Goal: Find specific page/section: Find specific page/section

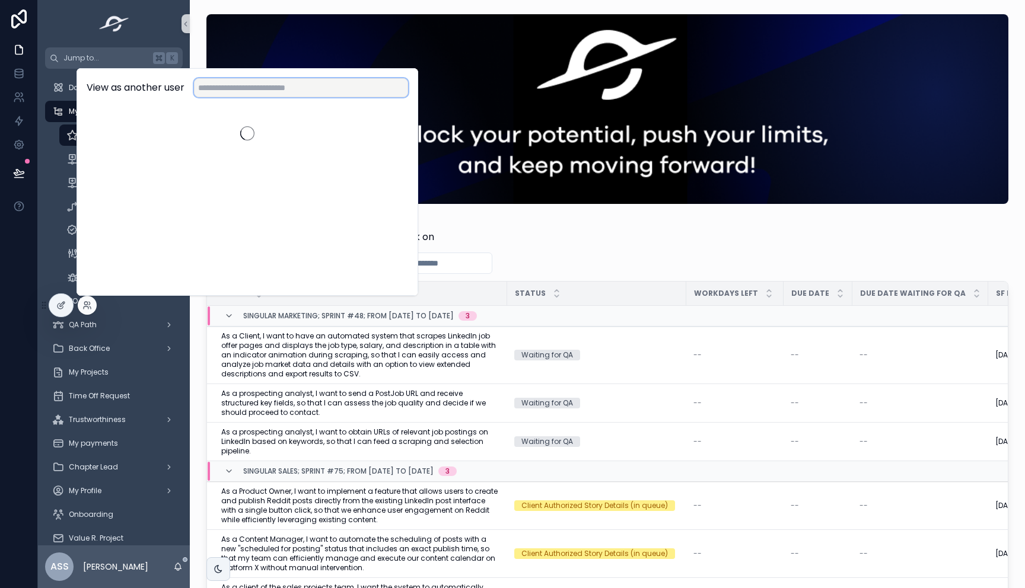
click at [258, 92] on input "text" at bounding box center [301, 87] width 214 height 19
type input "*****"
click at [397, 130] on button "Select" at bounding box center [391, 131] width 33 height 17
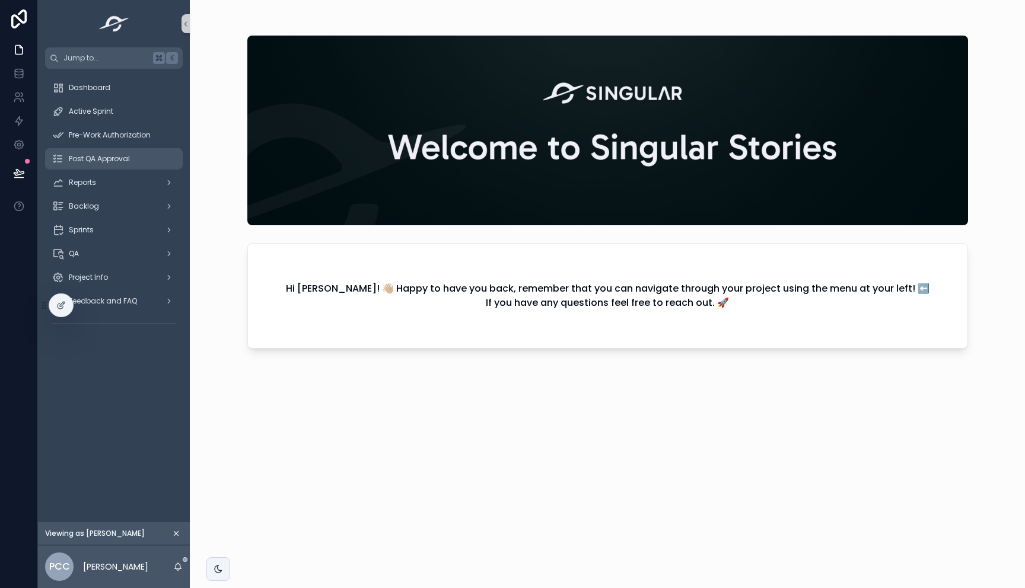
click at [111, 157] on span "Post QA Approval" at bounding box center [99, 158] width 61 height 9
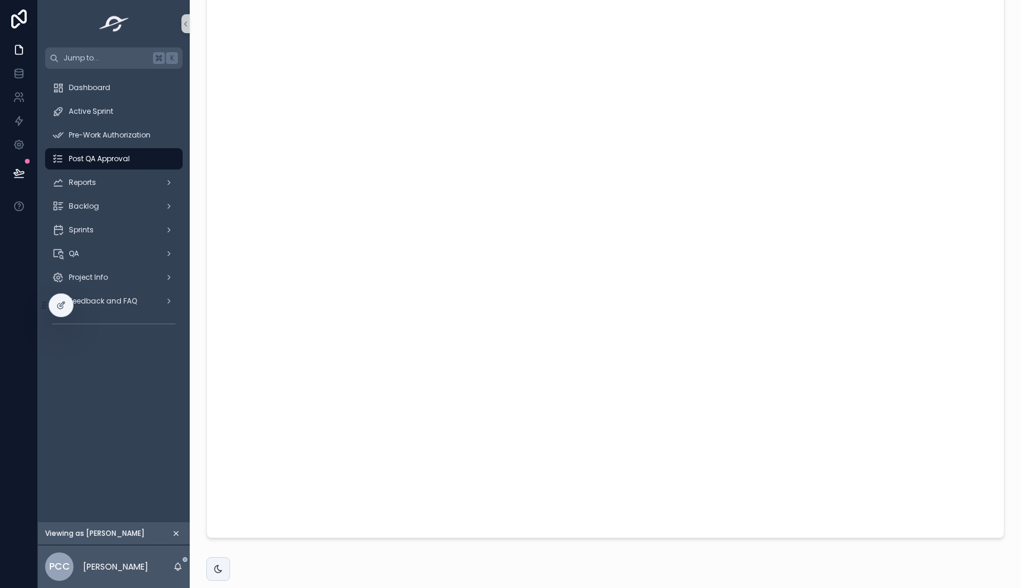
scroll to position [115, 0]
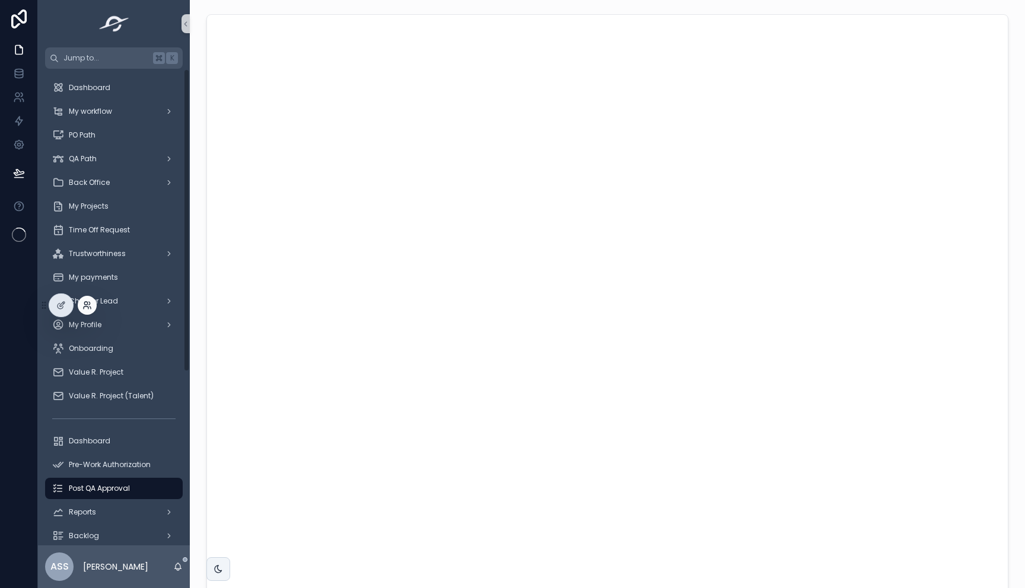
click at [91, 304] on icon at bounding box center [86, 305] width 9 height 9
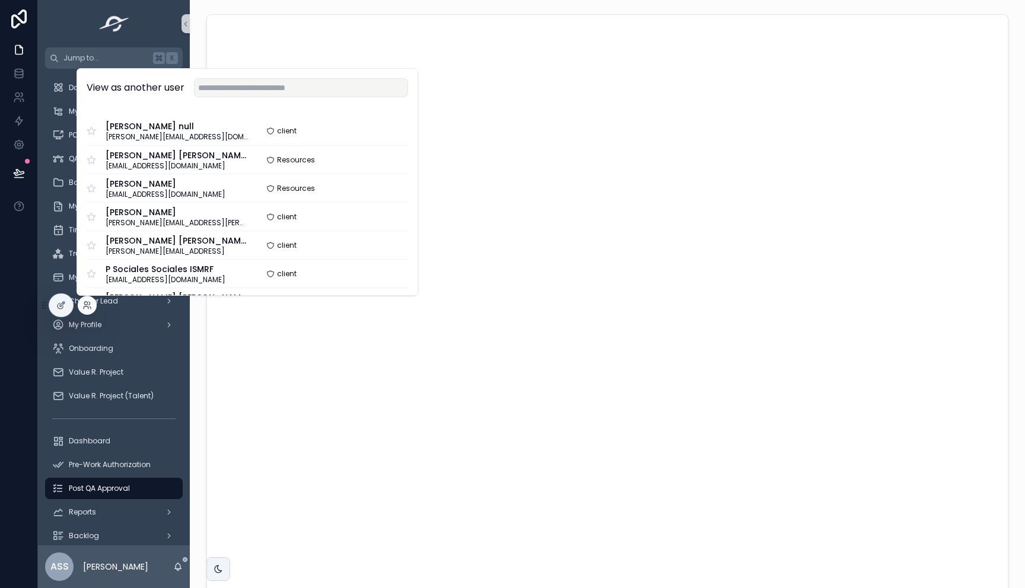
click at [225, 98] on div "View as another user" at bounding box center [247, 88] width 340 height 39
click at [246, 82] on input "text" at bounding box center [301, 87] width 214 height 19
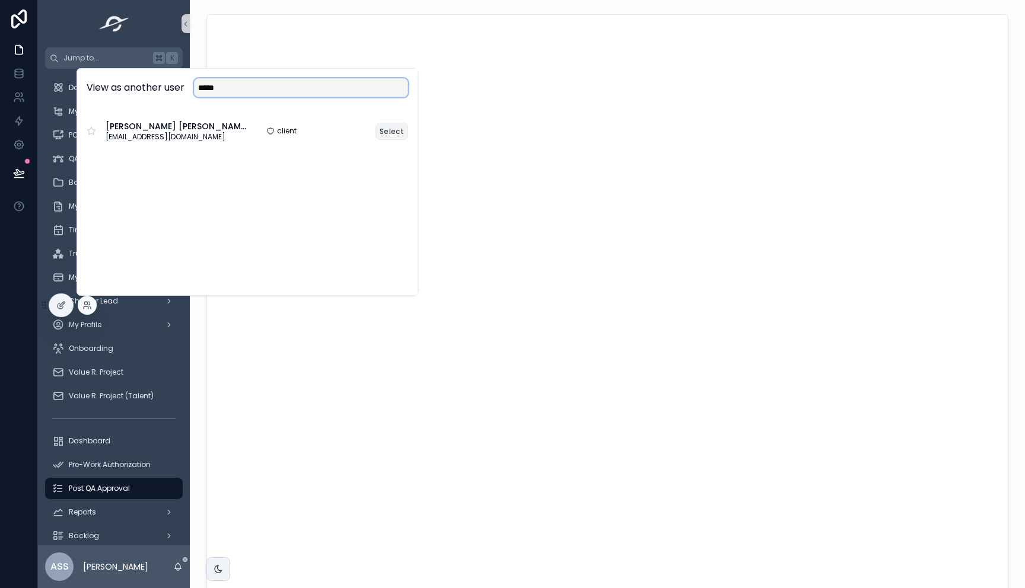
type input "*****"
click at [393, 134] on button "Select" at bounding box center [391, 131] width 33 height 17
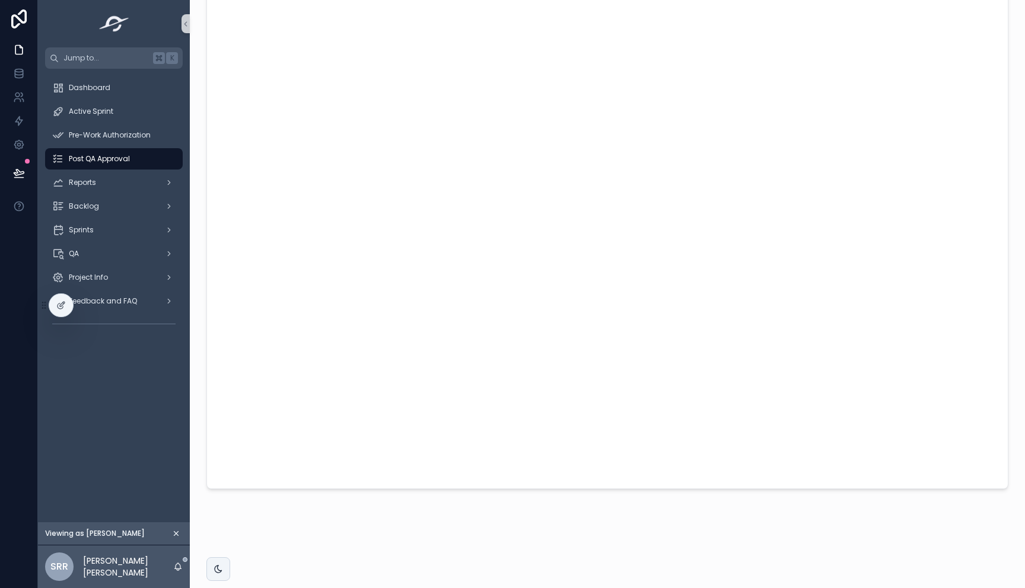
scroll to position [115, 0]
click at [187, 23] on icon "scrollable content" at bounding box center [185, 24] width 8 height 9
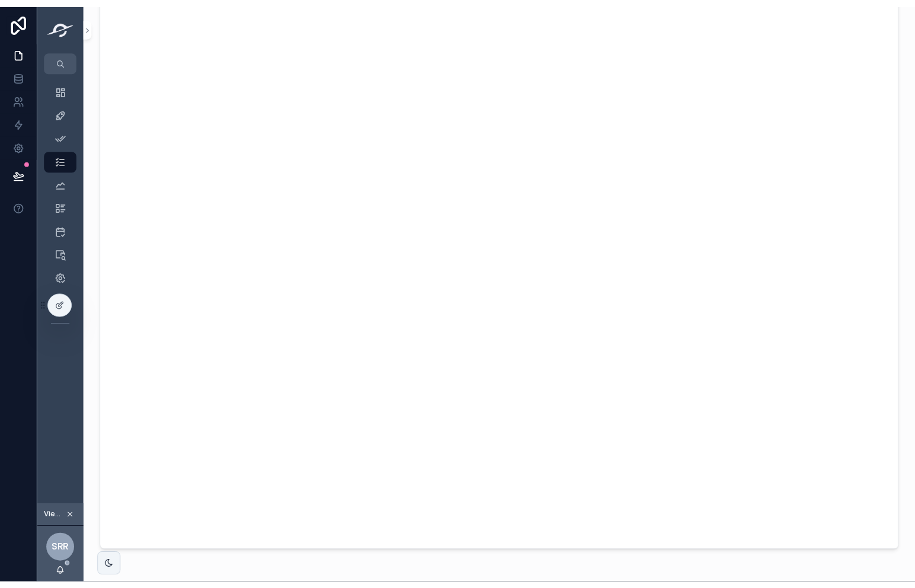
scroll to position [0, 0]
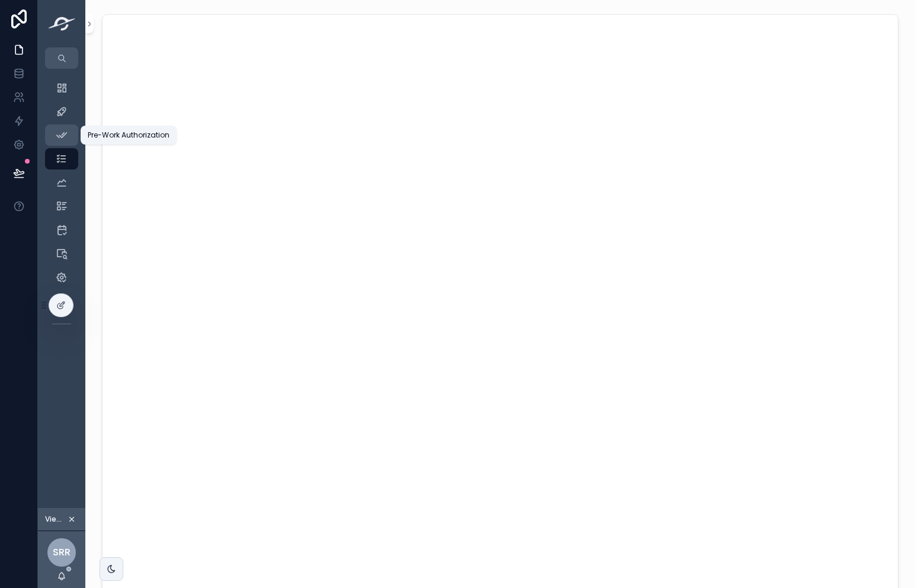
click at [59, 136] on icon "scrollable content" at bounding box center [62, 135] width 12 height 12
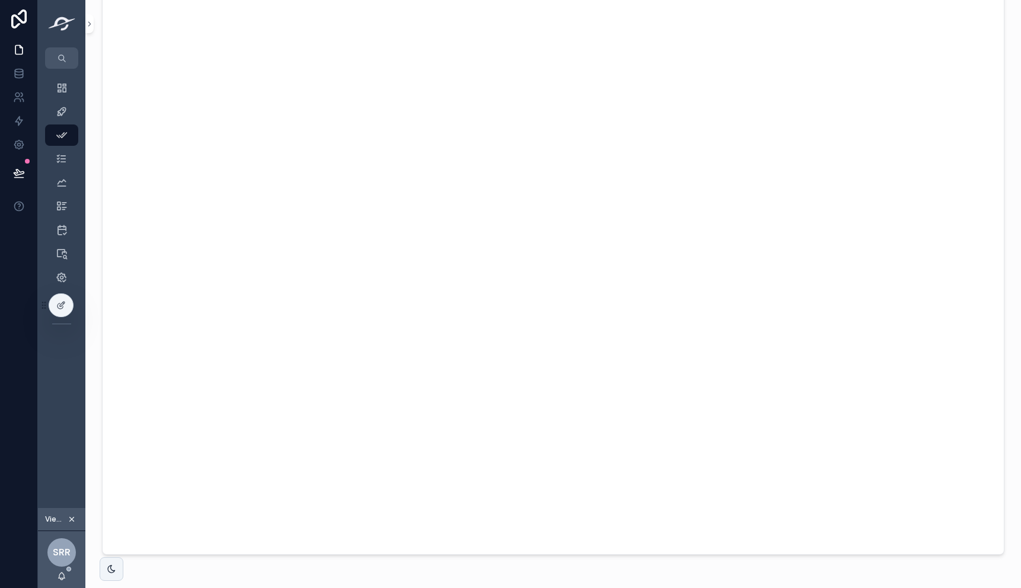
scroll to position [46, 0]
click at [88, 304] on icon at bounding box center [86, 305] width 9 height 9
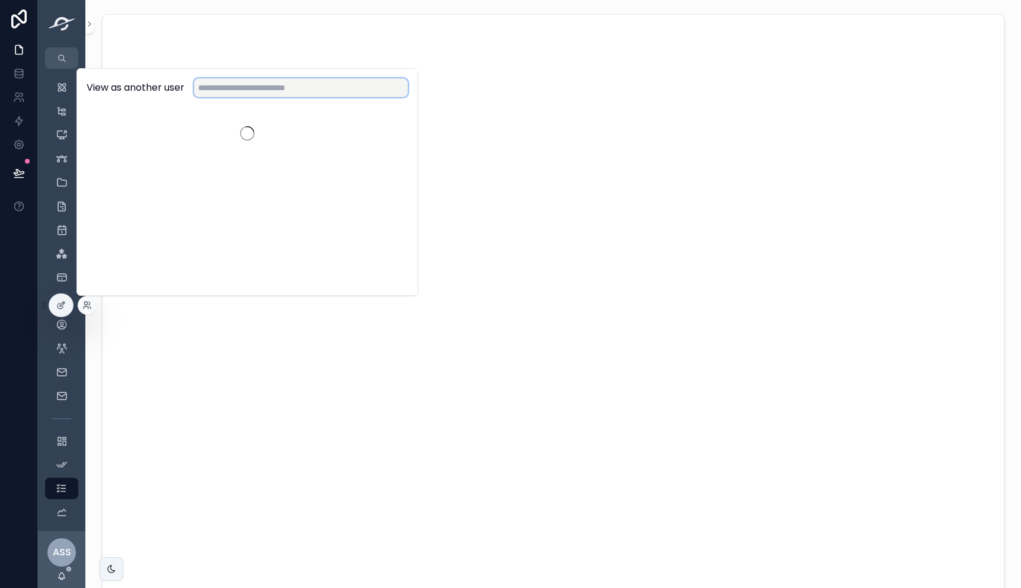
click at [261, 90] on input "text" at bounding box center [301, 87] width 214 height 19
type input "*****"
click at [389, 125] on button "Select" at bounding box center [391, 131] width 33 height 17
